Goal: Information Seeking & Learning: Learn about a topic

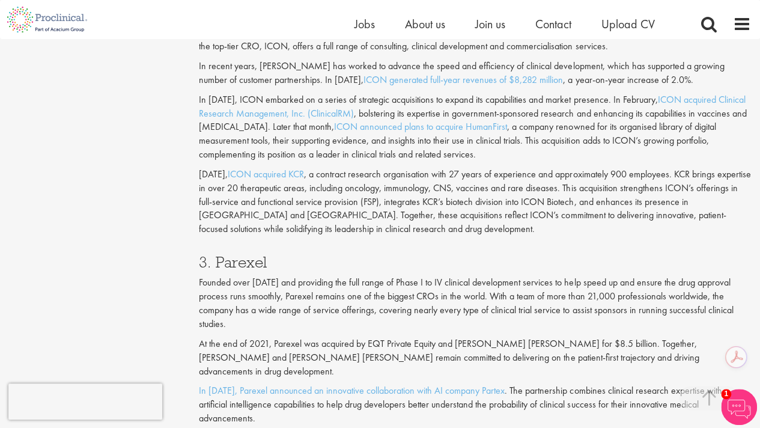
scroll to position [1334, 0]
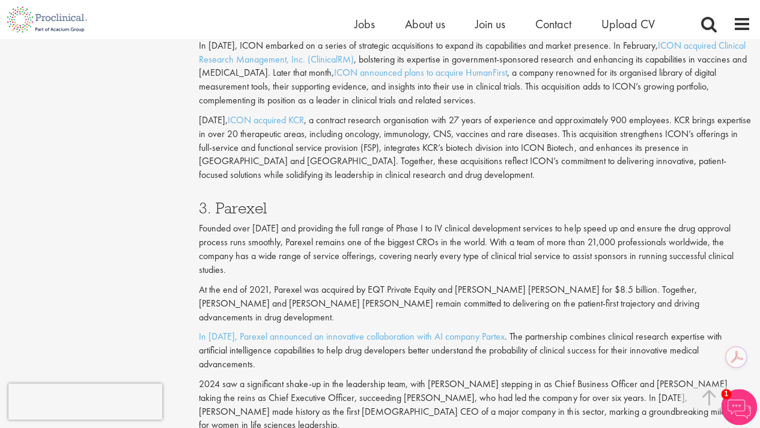
click at [317, 228] on p "Founded over [DATE] and providing the full range of Phase I to IV clinical deve…" at bounding box center [475, 249] width 552 height 55
click at [229, 200] on h3 "3. Parexel" at bounding box center [475, 208] width 552 height 16
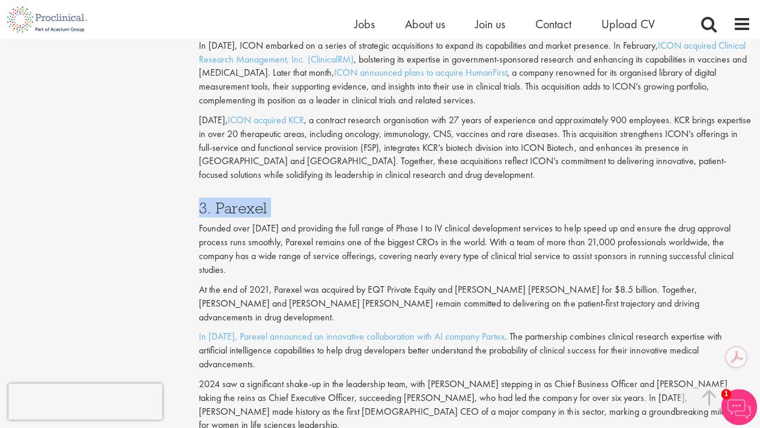
click at [235, 200] on h3 "3. Parexel" at bounding box center [475, 208] width 552 height 16
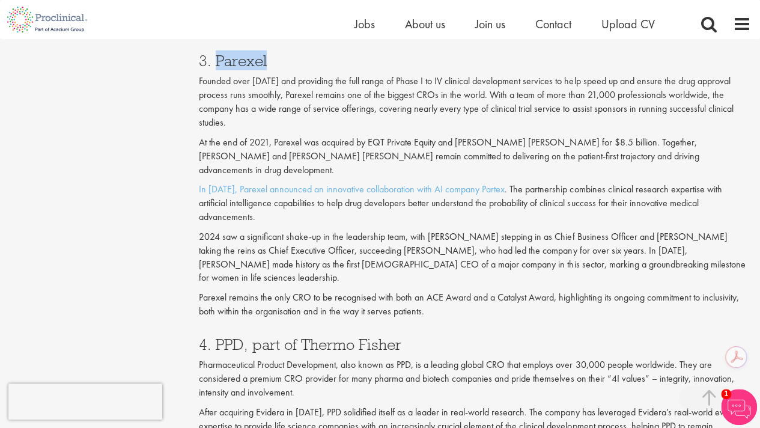
scroll to position [1482, 0]
